Goal: Find specific page/section: Find specific page/section

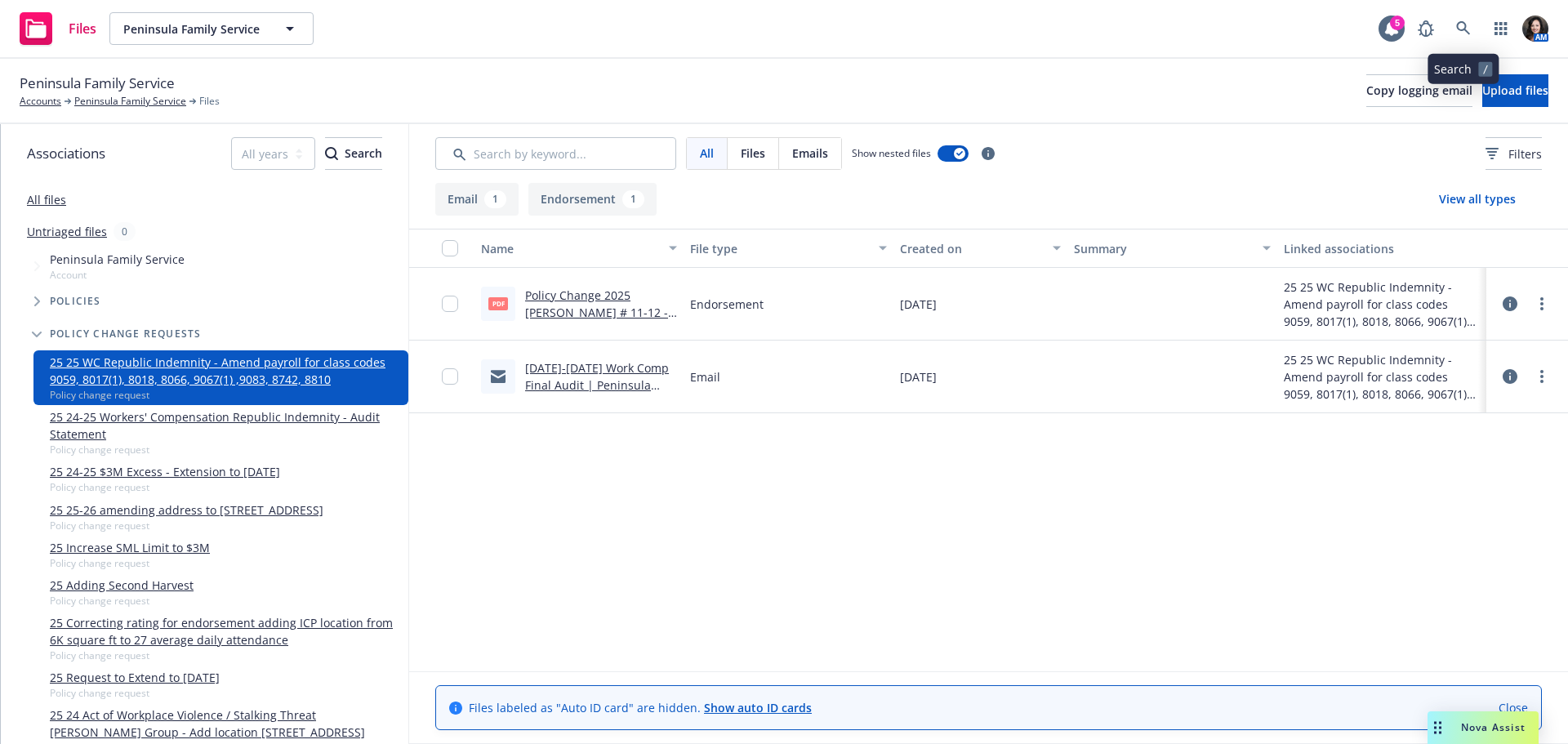
click at [1461, 25] on icon at bounding box center [1462, 28] width 14 height 14
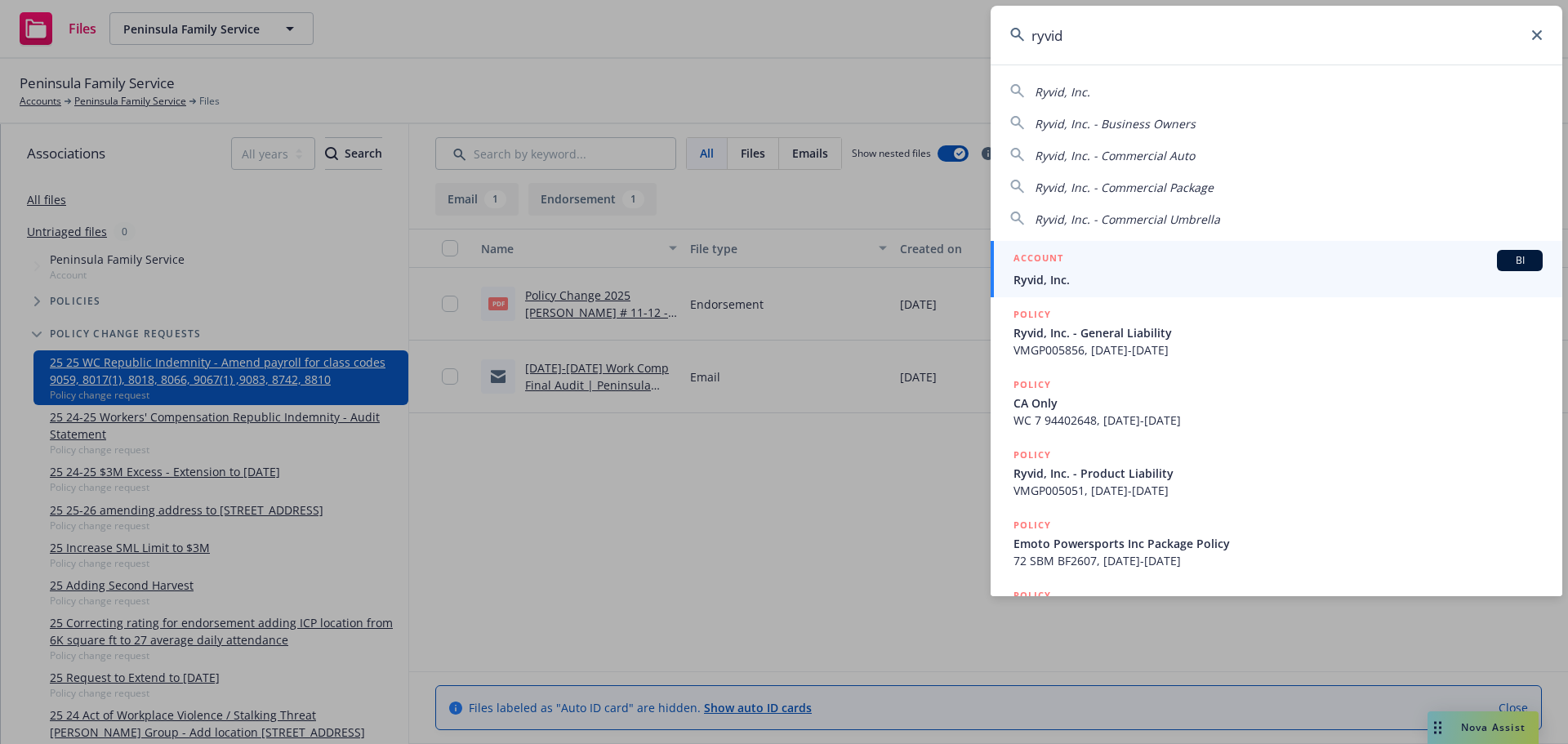
type input "ryvid"
click at [1100, 257] on div "ACCOUNT BI" at bounding box center [1277, 260] width 529 height 21
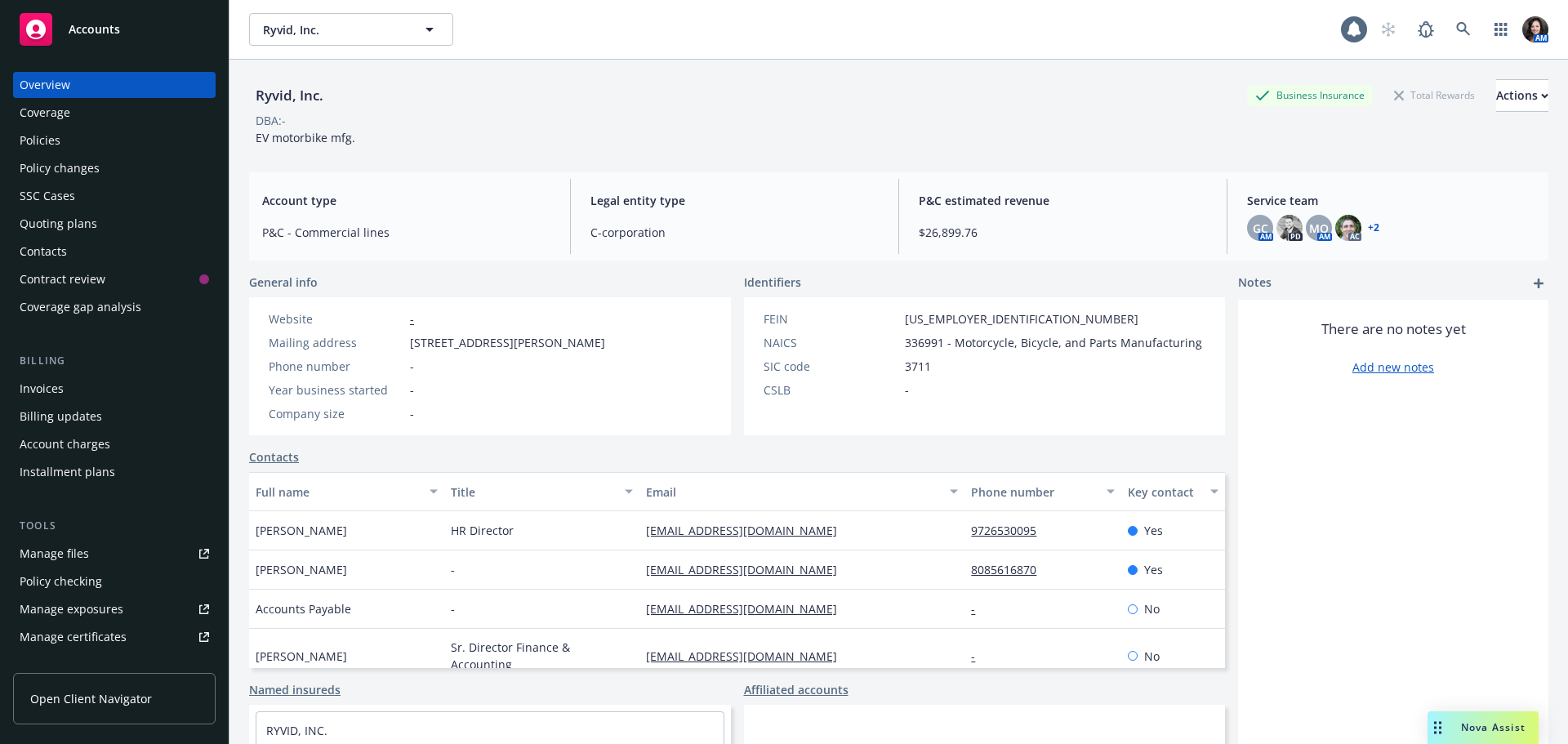
click at [84, 130] on div "Policies" at bounding box center [113, 140] width 189 height 26
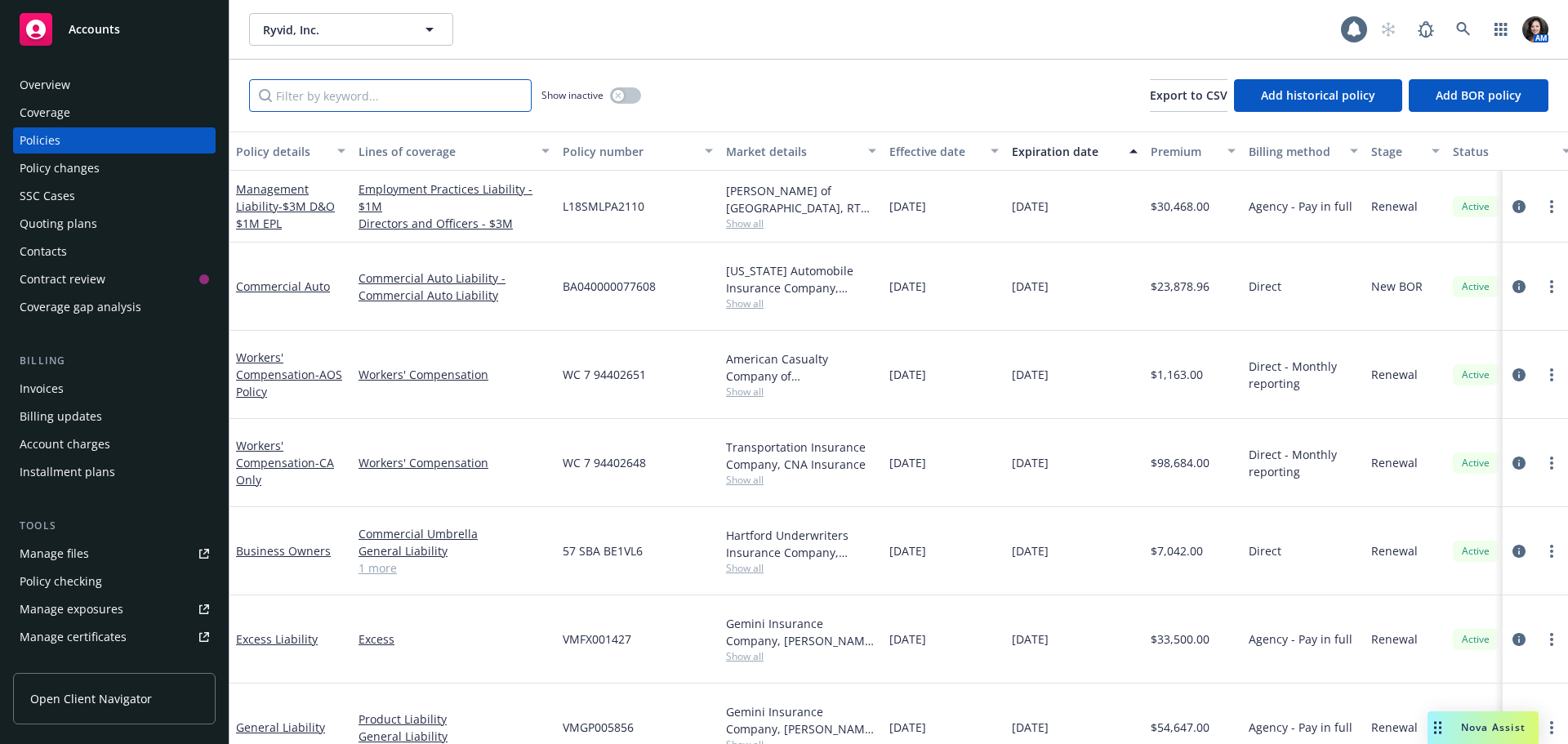
click at [387, 107] on input "Filter by keyword..." at bounding box center [390, 95] width 282 height 33
click at [620, 96] on icon "button" at bounding box center [617, 95] width 6 height 6
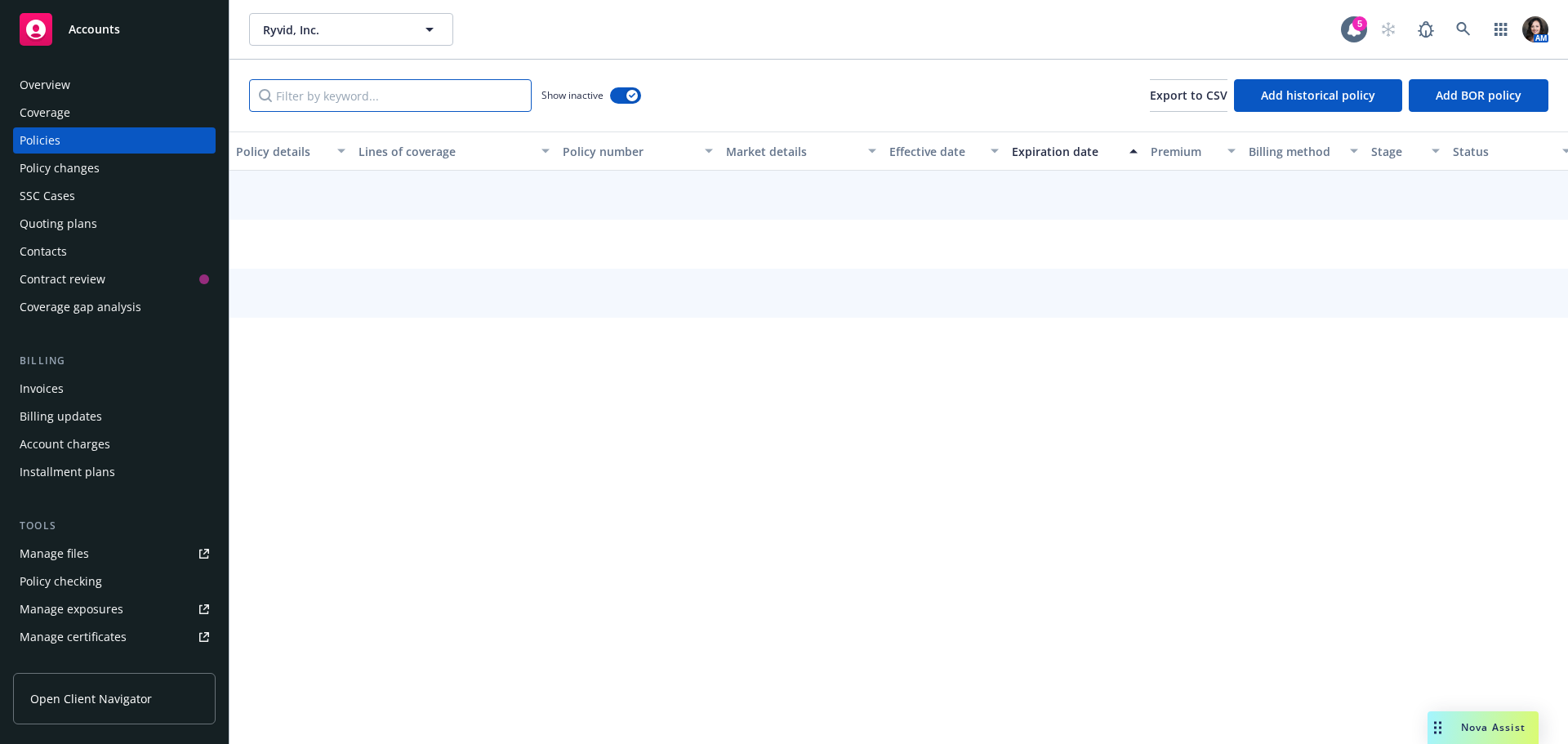
click at [416, 86] on input "Filter by keyword..." at bounding box center [390, 95] width 282 height 33
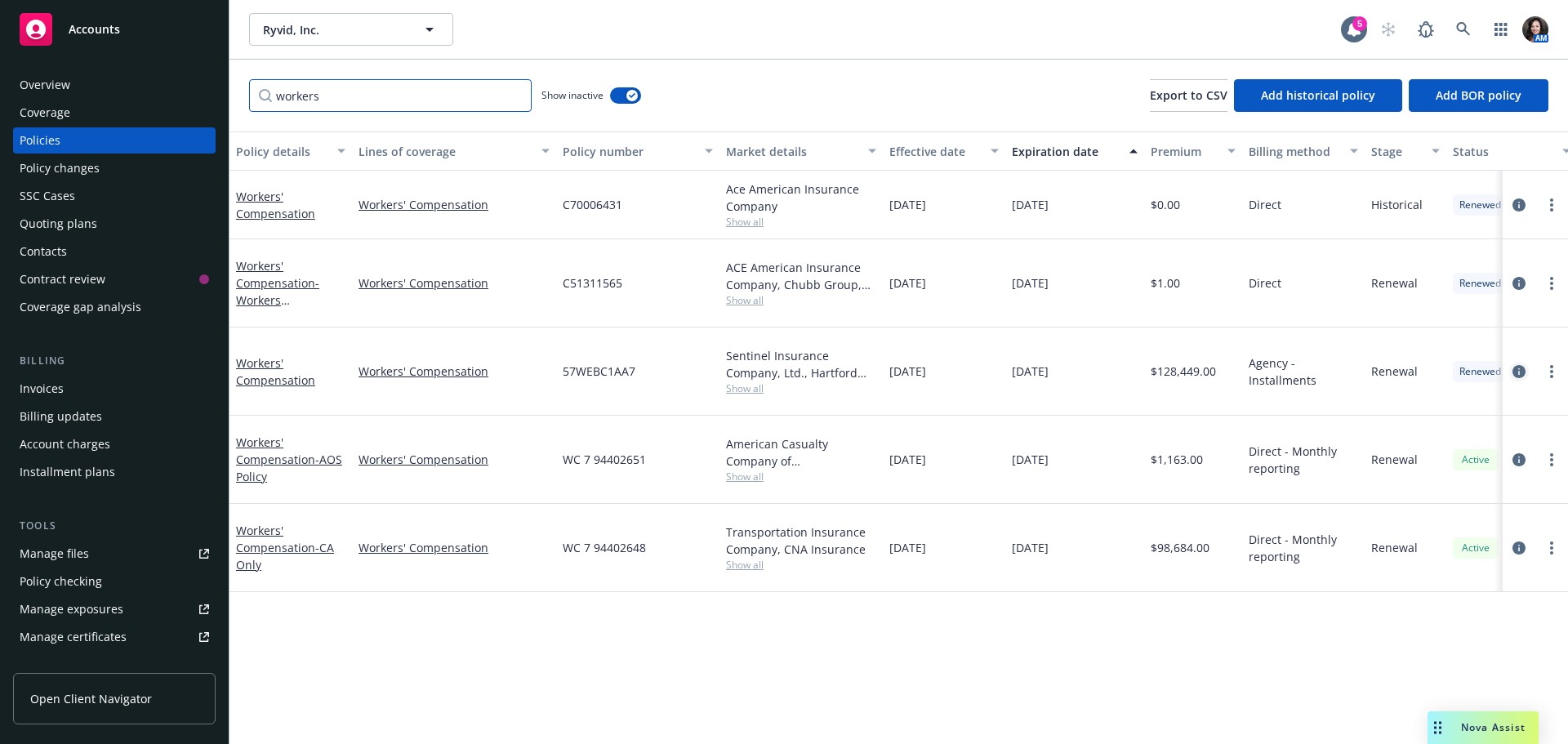
type input "workers"
click at [1520, 365] on icon "circleInformation" at bounding box center [1519, 372] width 13 height 13
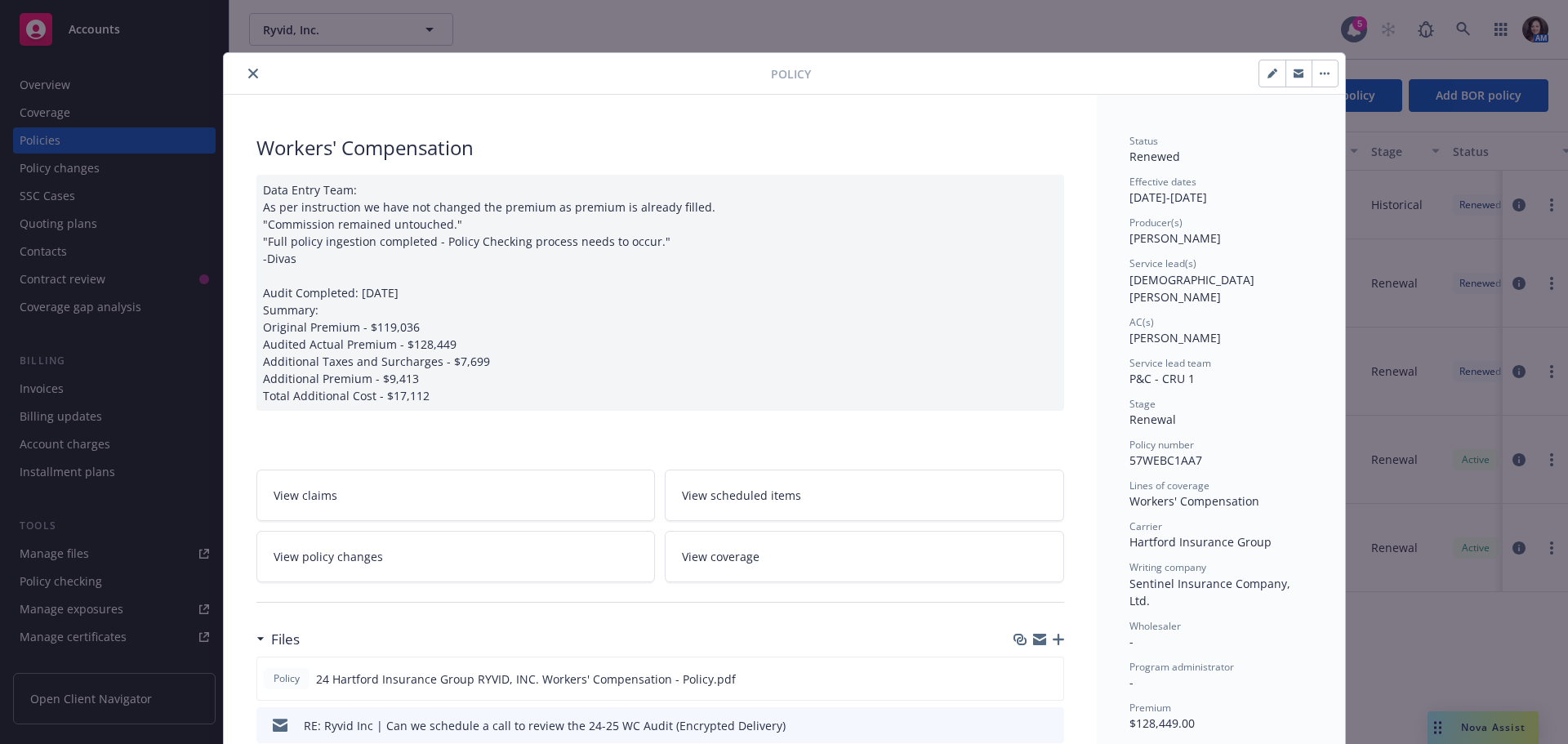
click at [1295, 78] on icon "button" at bounding box center [1298, 75] width 10 height 6
